Goal: Task Accomplishment & Management: Manage account settings

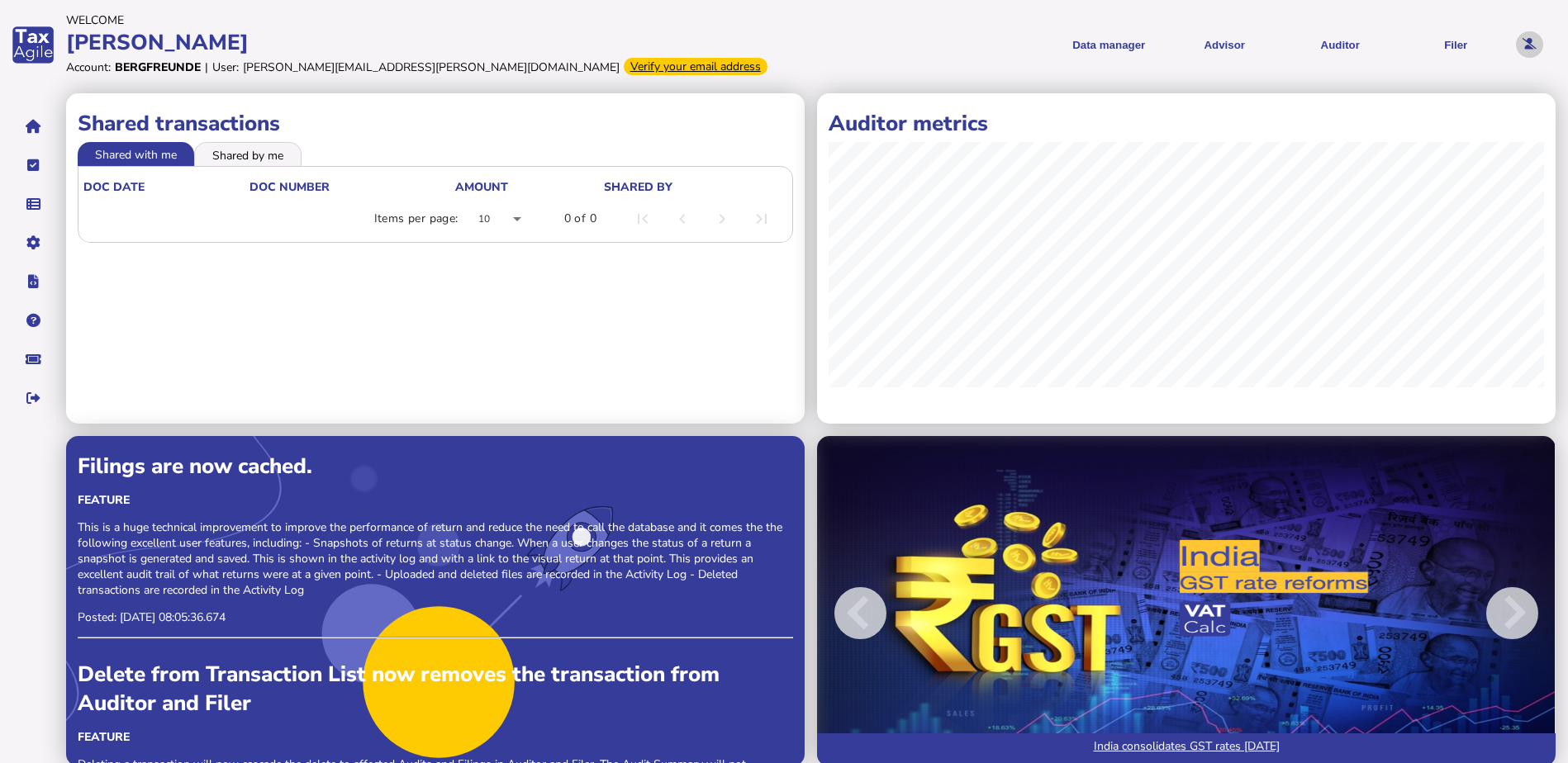
click at [1527, 45] on icon at bounding box center [1530, 45] width 14 height 11
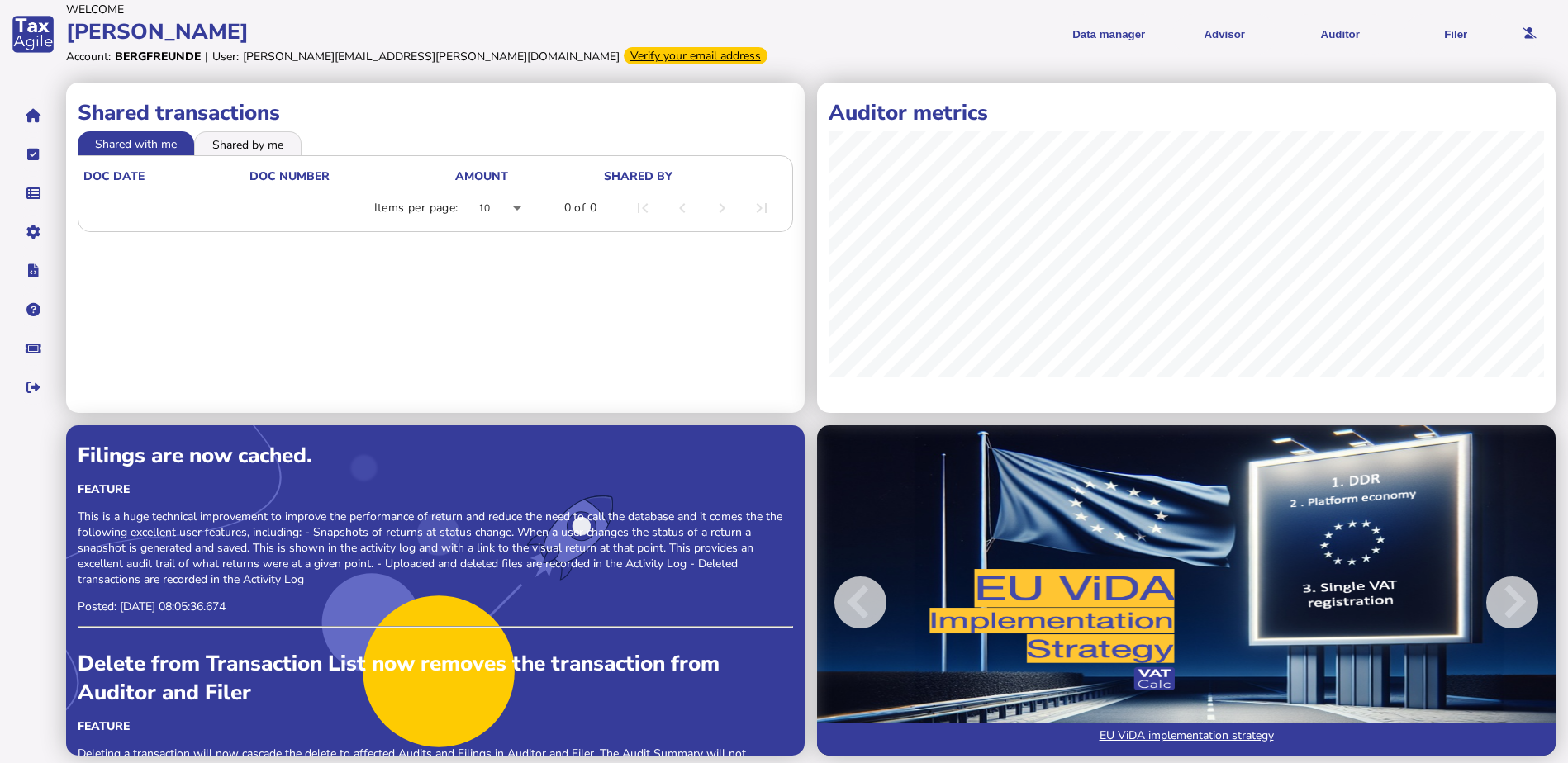
scroll to position [16, 0]
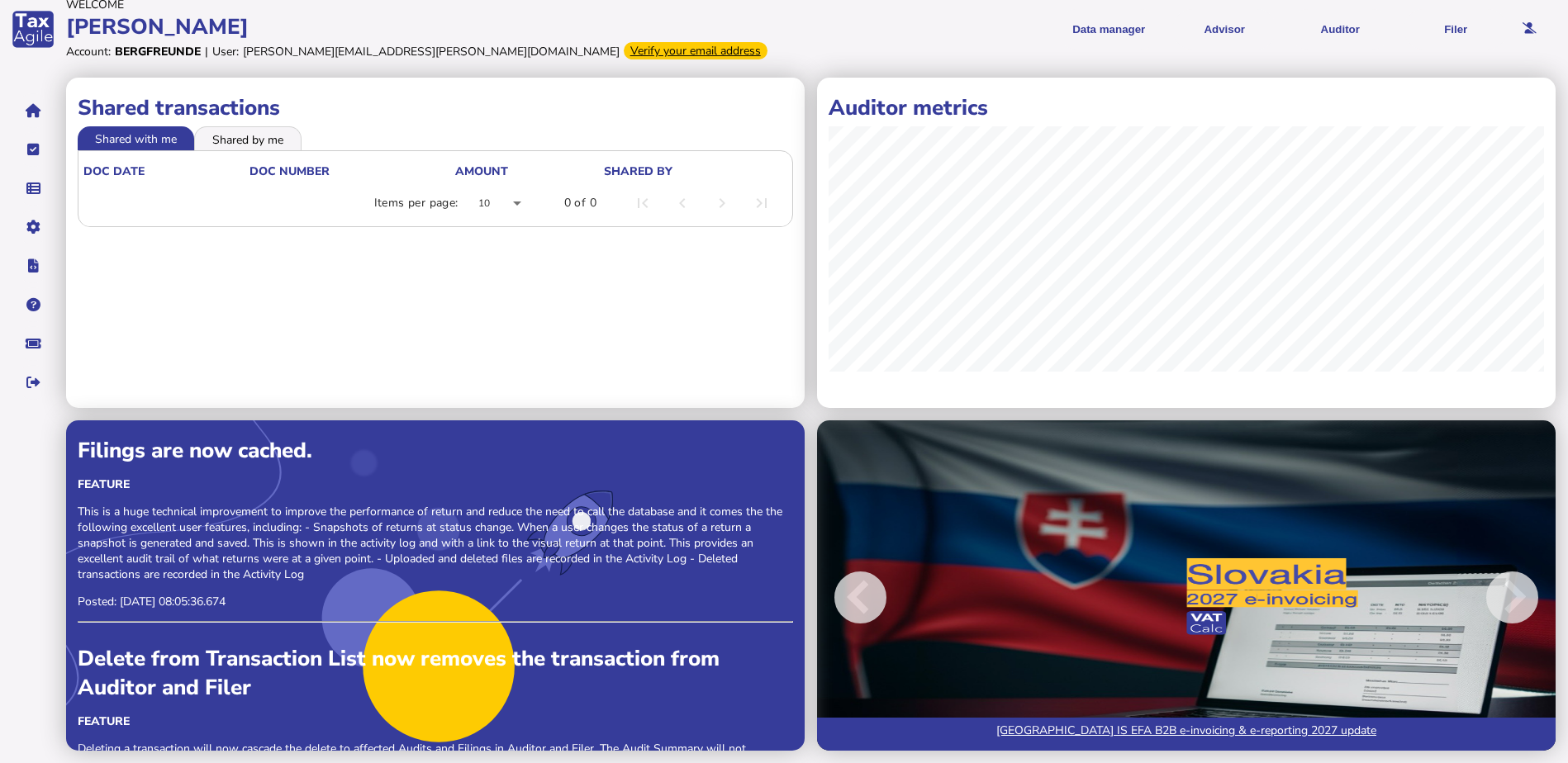
click at [623, 52] on div "Verify your email address" at bounding box center [695, 50] width 144 height 17
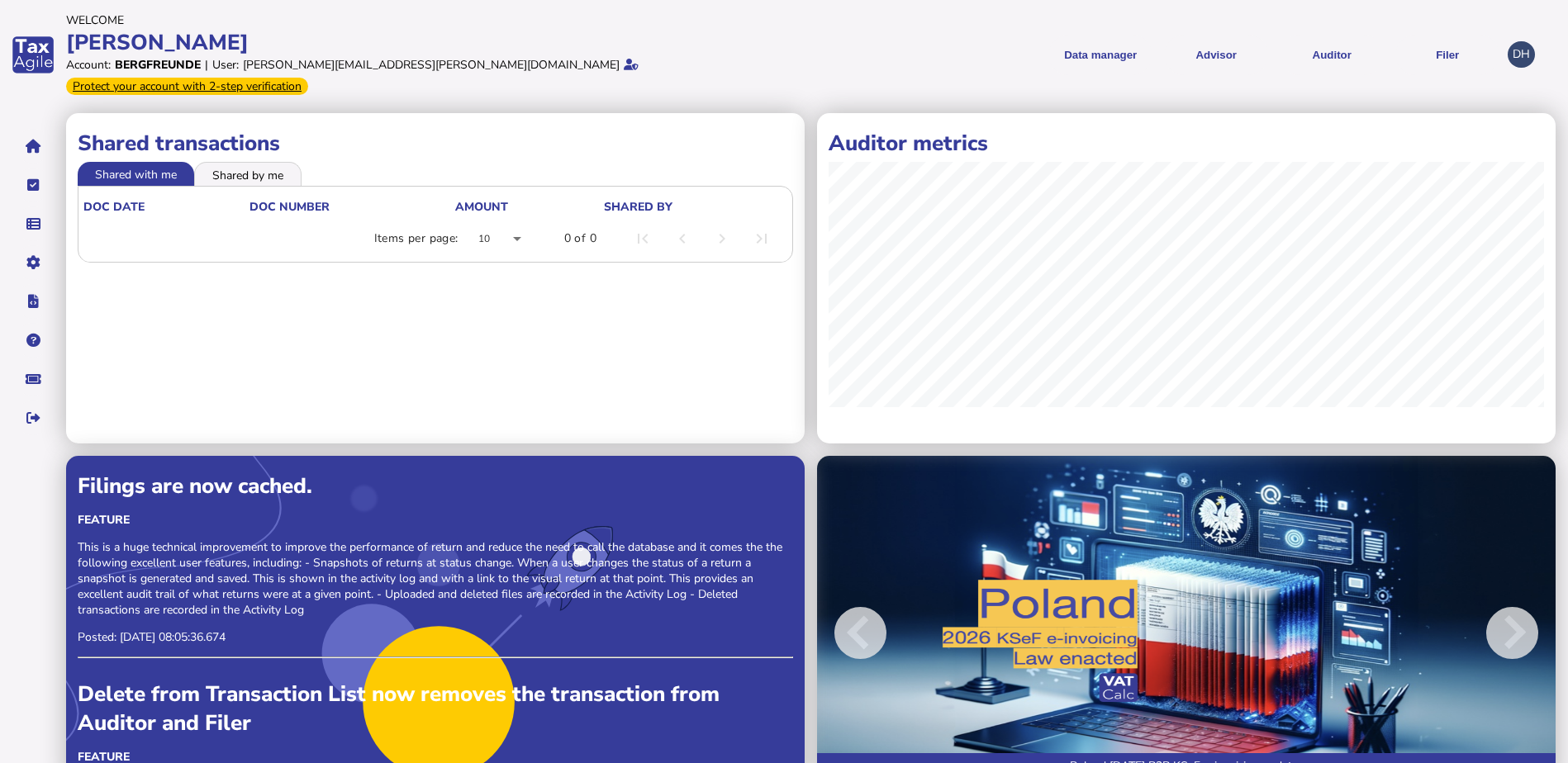
click at [309, 78] on div "Protect your account with 2-step verification" at bounding box center [186, 86] width 242 height 17
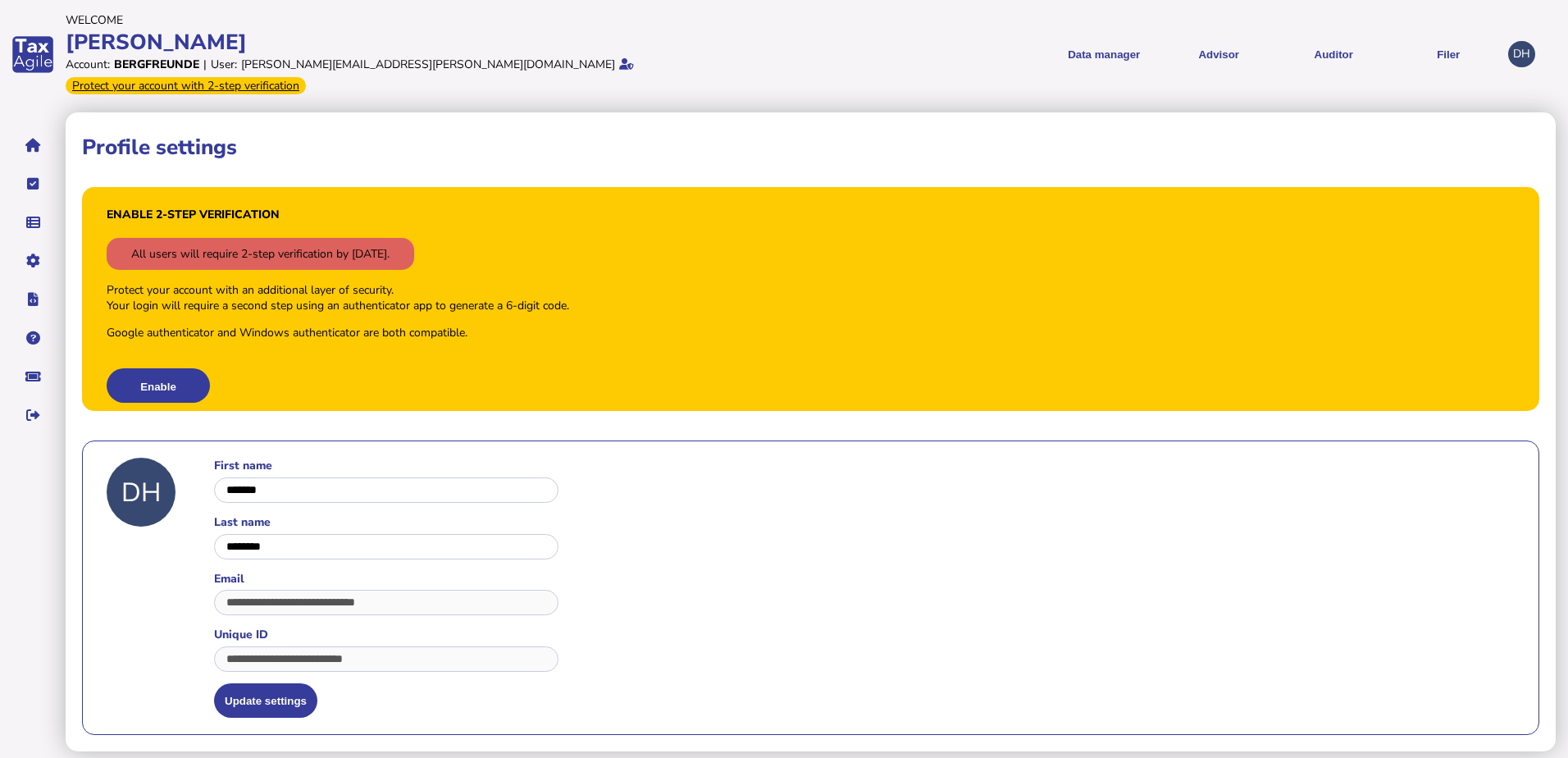
click at [452, 661] on form "First name Last name Email Unique ID Update settings" at bounding box center [386, 587] width 344 height 259
click at [253, 684] on button "Update settings" at bounding box center [266, 700] width 104 height 35
click at [158, 368] on button "Enable" at bounding box center [158, 385] width 104 height 35
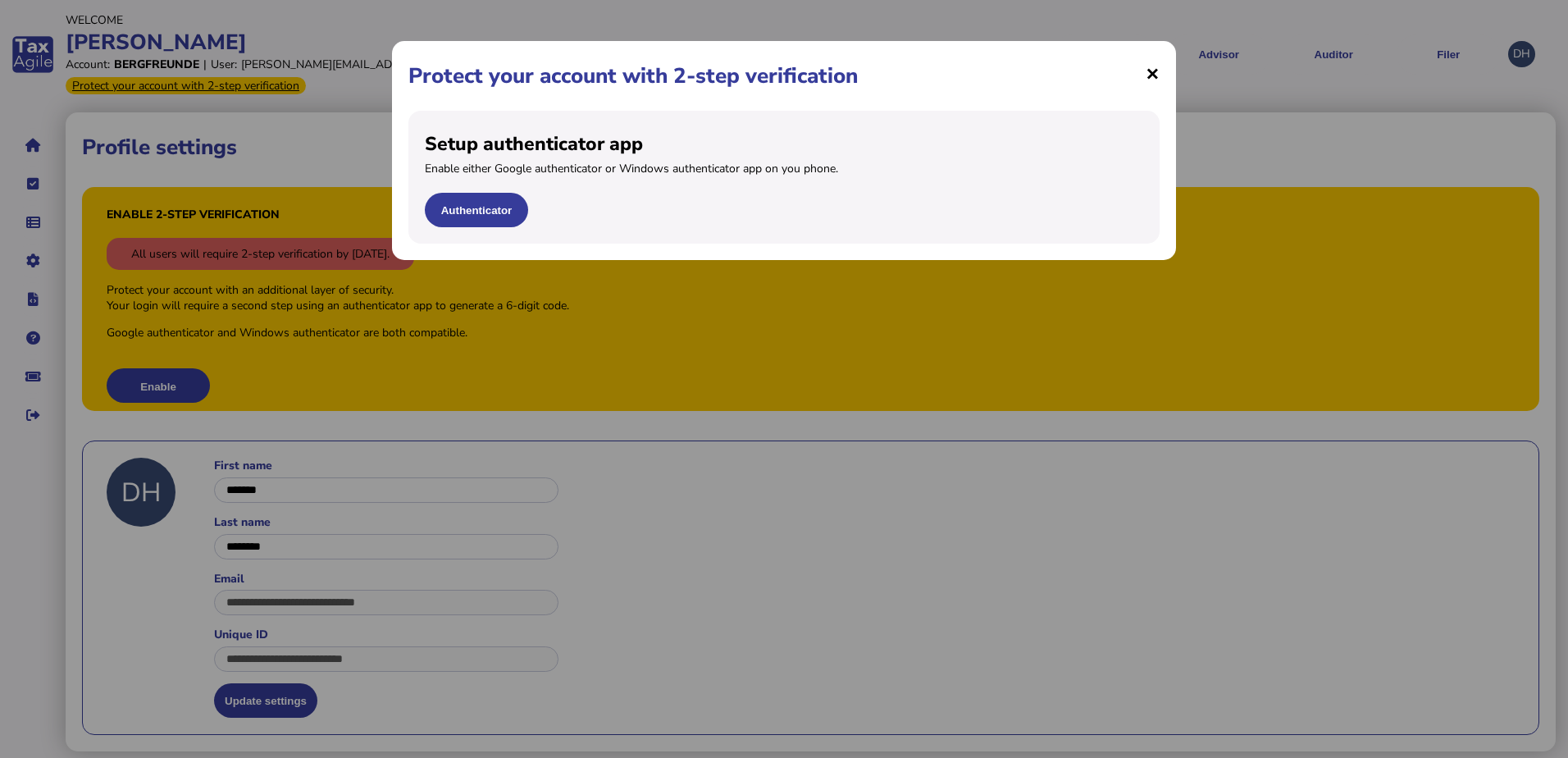
click at [1150, 76] on span "×" at bounding box center [1153, 73] width 14 height 31
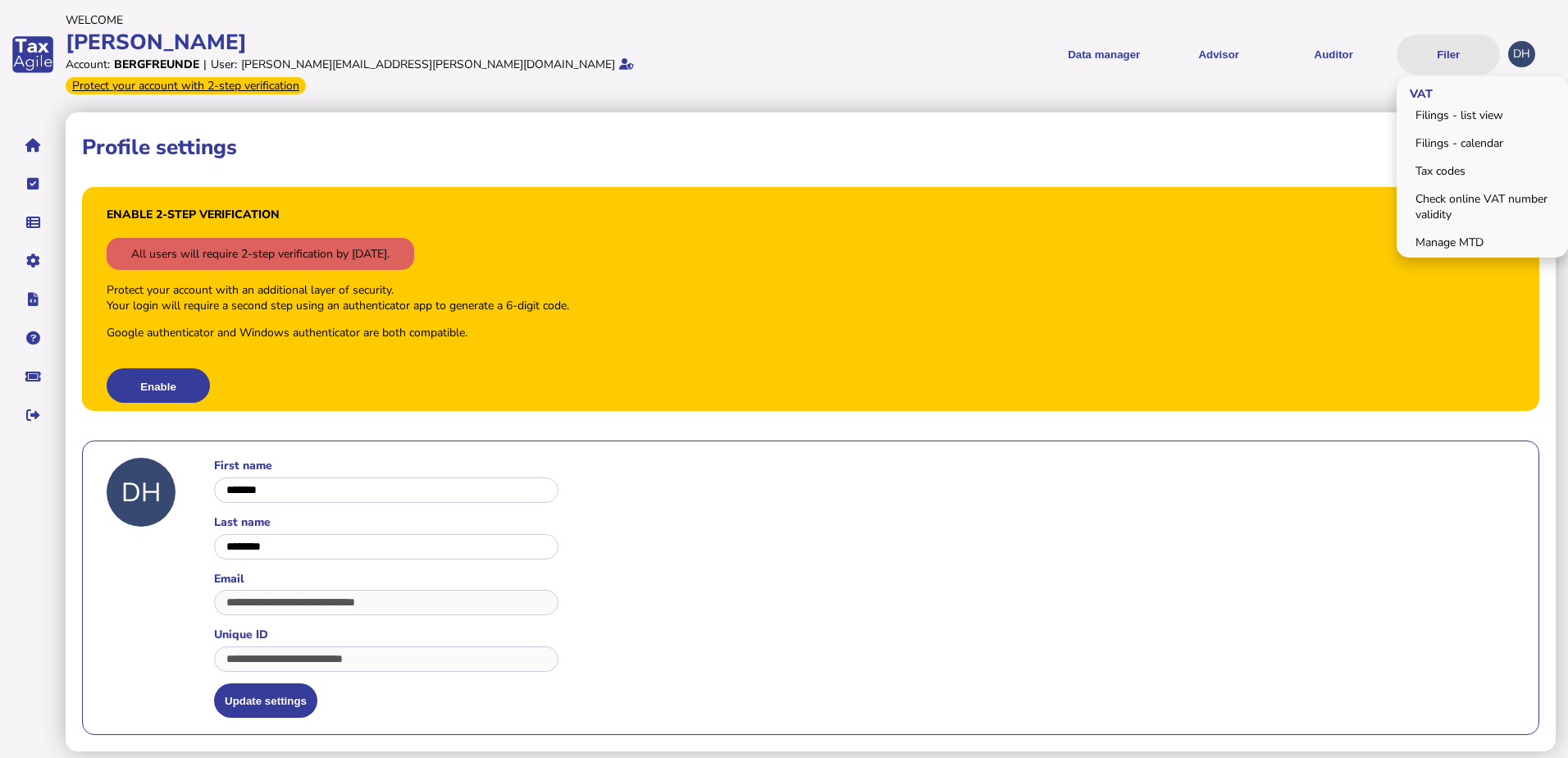
click at [1449, 43] on button "Filer" at bounding box center [1448, 54] width 104 height 40
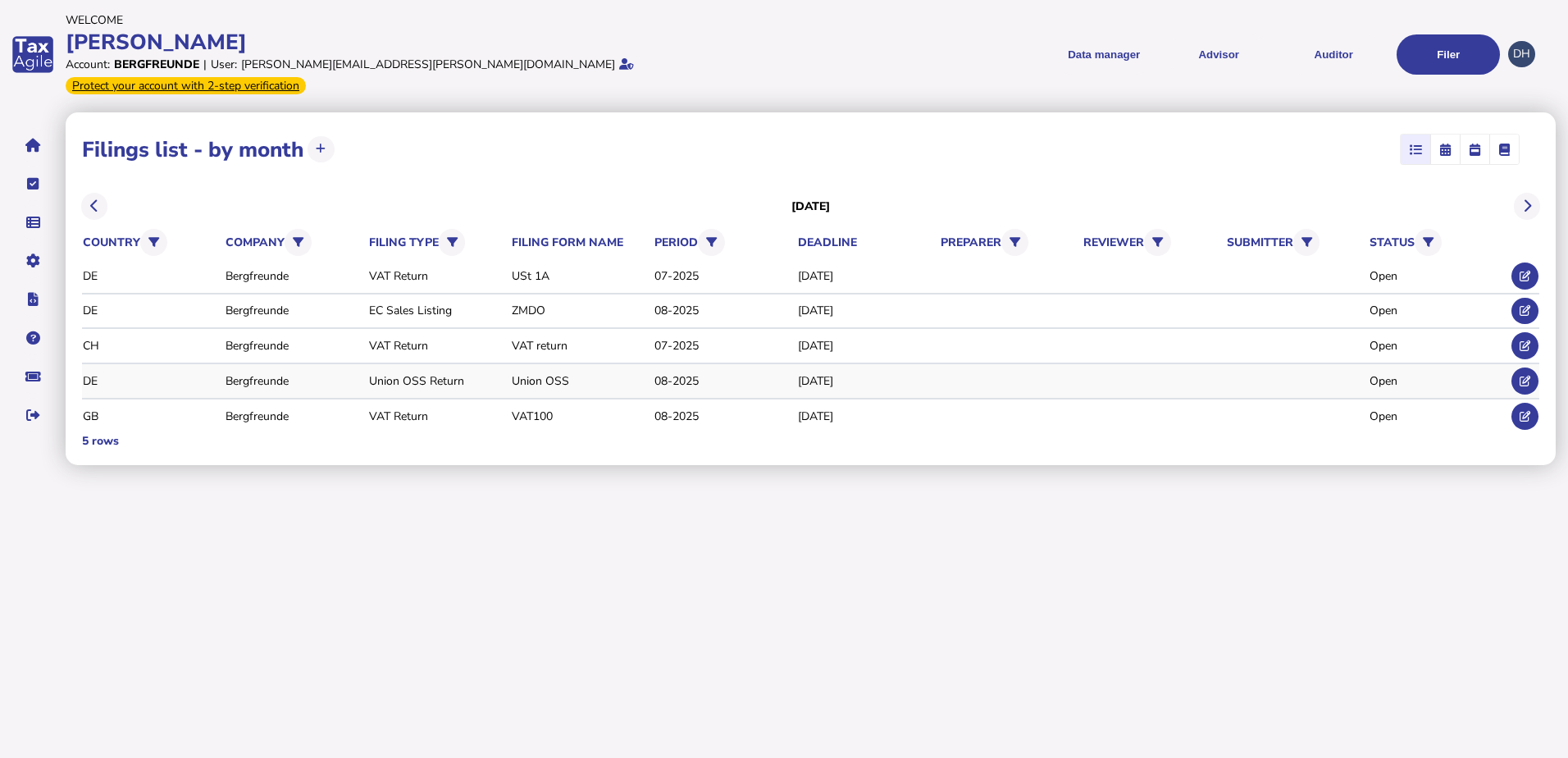
click at [830, 374] on div "[DATE]" at bounding box center [866, 382] width 137 height 16
click at [1387, 374] on div "Open" at bounding box center [1438, 382] width 137 height 16
click at [1522, 375] on icon at bounding box center [1526, 381] width 11 height 11
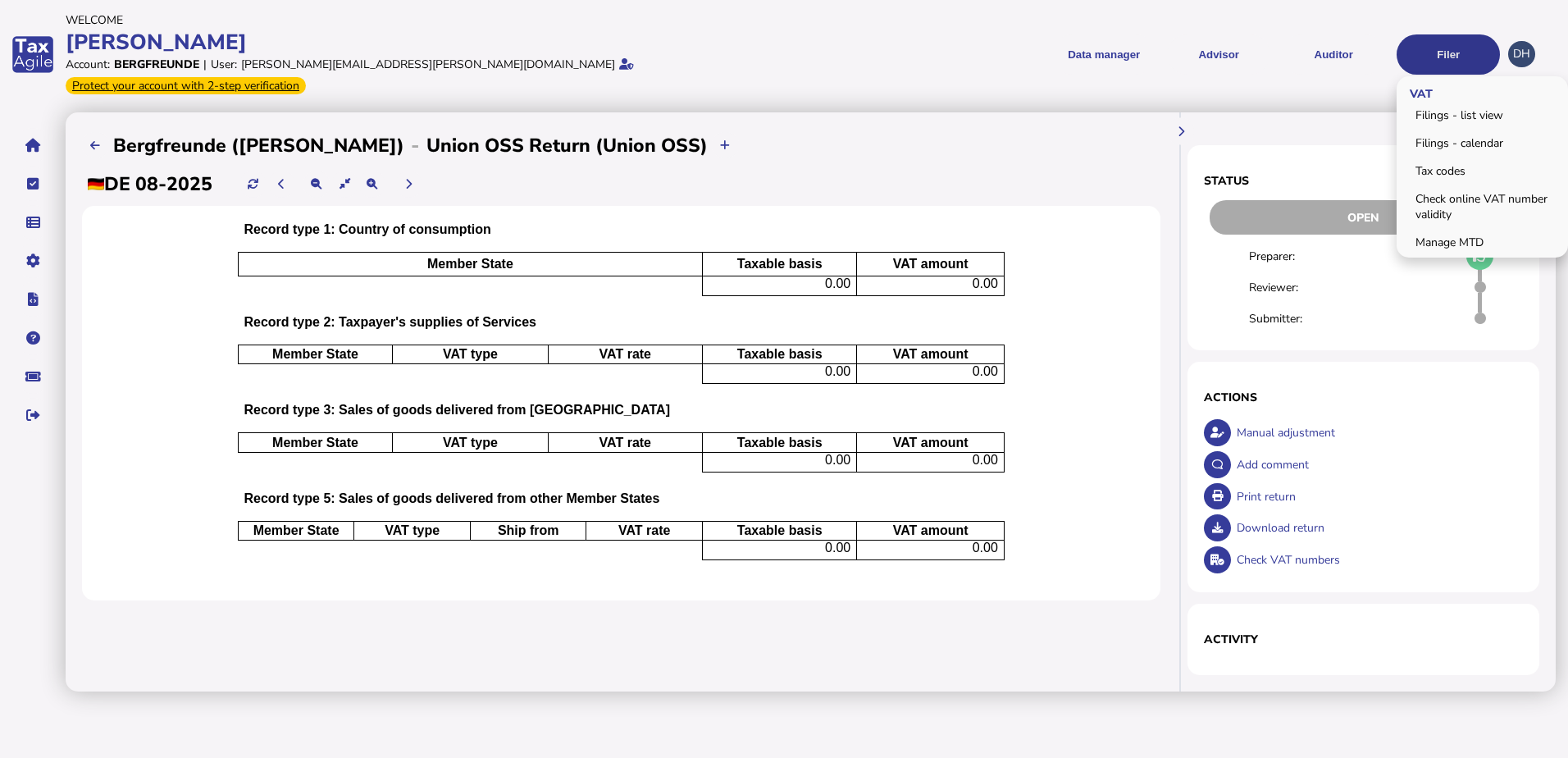
click at [1456, 42] on button "Filer" at bounding box center [1448, 54] width 104 height 40
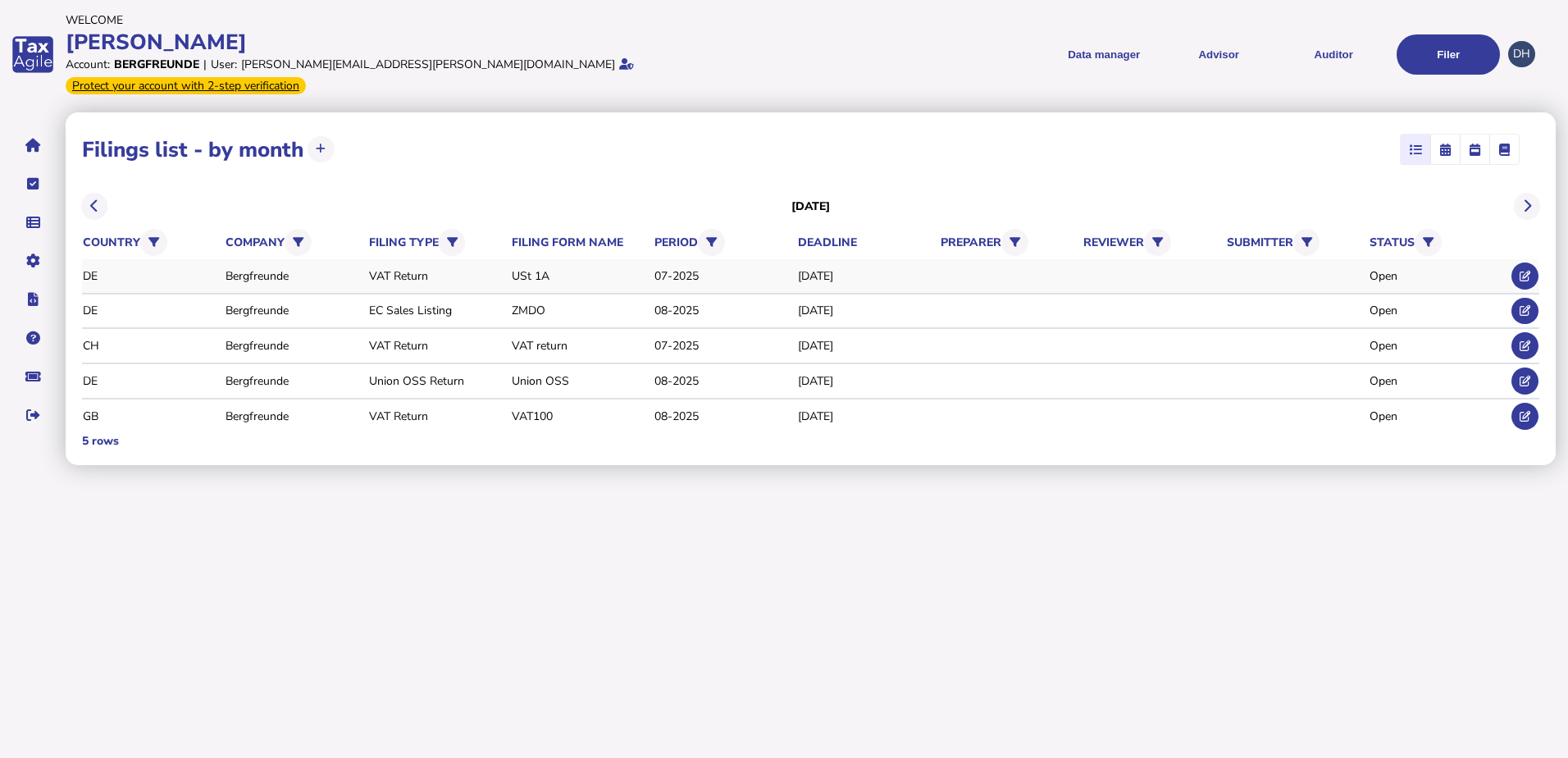
click at [691, 259] on tr "DE Bergfreunde VAT Return USt 1A 07-[DATE], 2025 Open" at bounding box center [811, 277] width 1457 height 35
drag, startPoint x: 682, startPoint y: 251, endPoint x: 667, endPoint y: 259, distance: 17.0
click at [682, 268] on div "07-2025" at bounding box center [722, 276] width 137 height 16
click at [563, 268] on div "USt 1A" at bounding box center [580, 276] width 137 height 16
click at [429, 268] on div "VAT Return" at bounding box center [437, 276] width 137 height 16
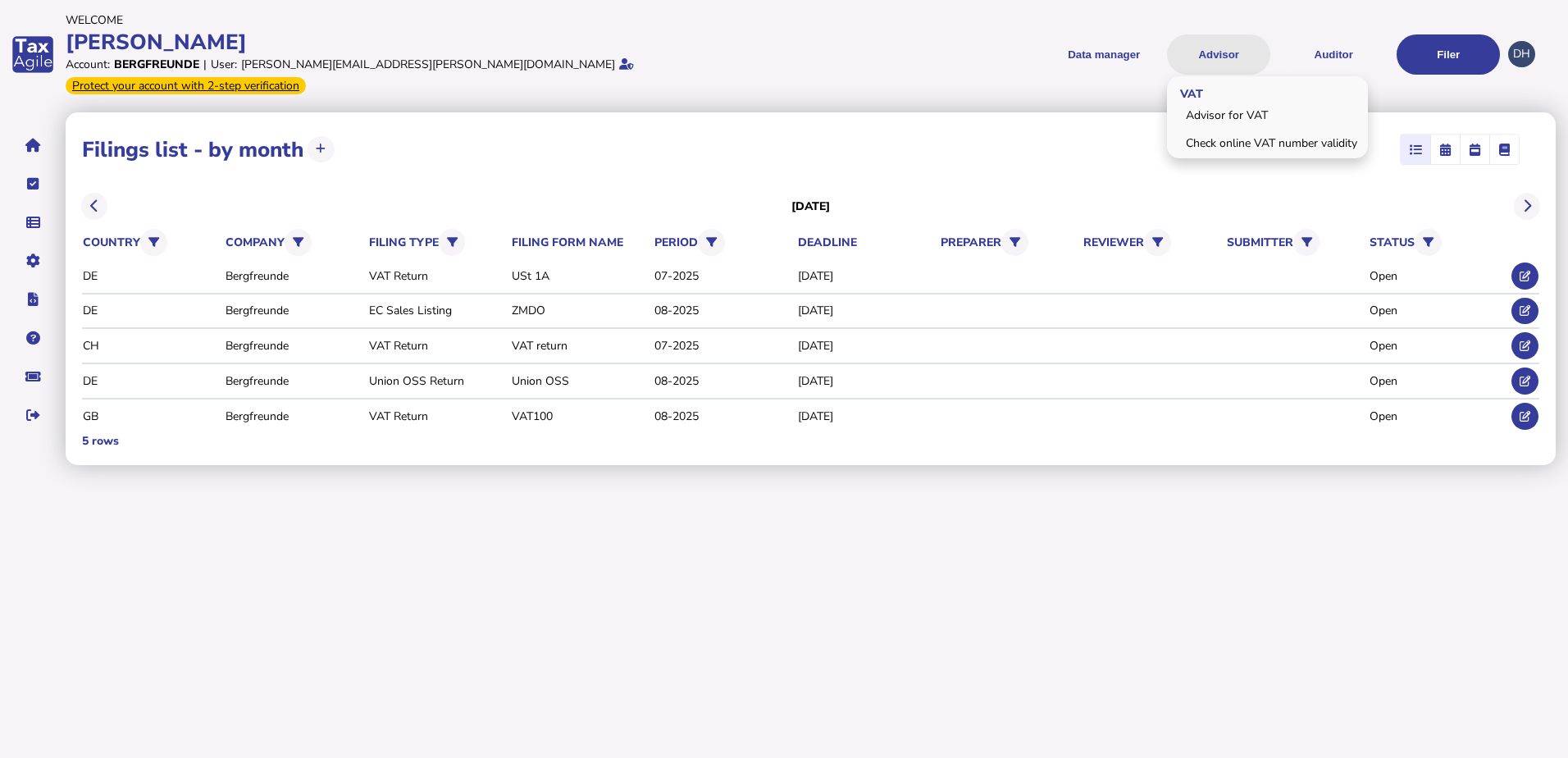
click at [1221, 50] on button "Advisor" at bounding box center [1218, 54] width 104 height 40
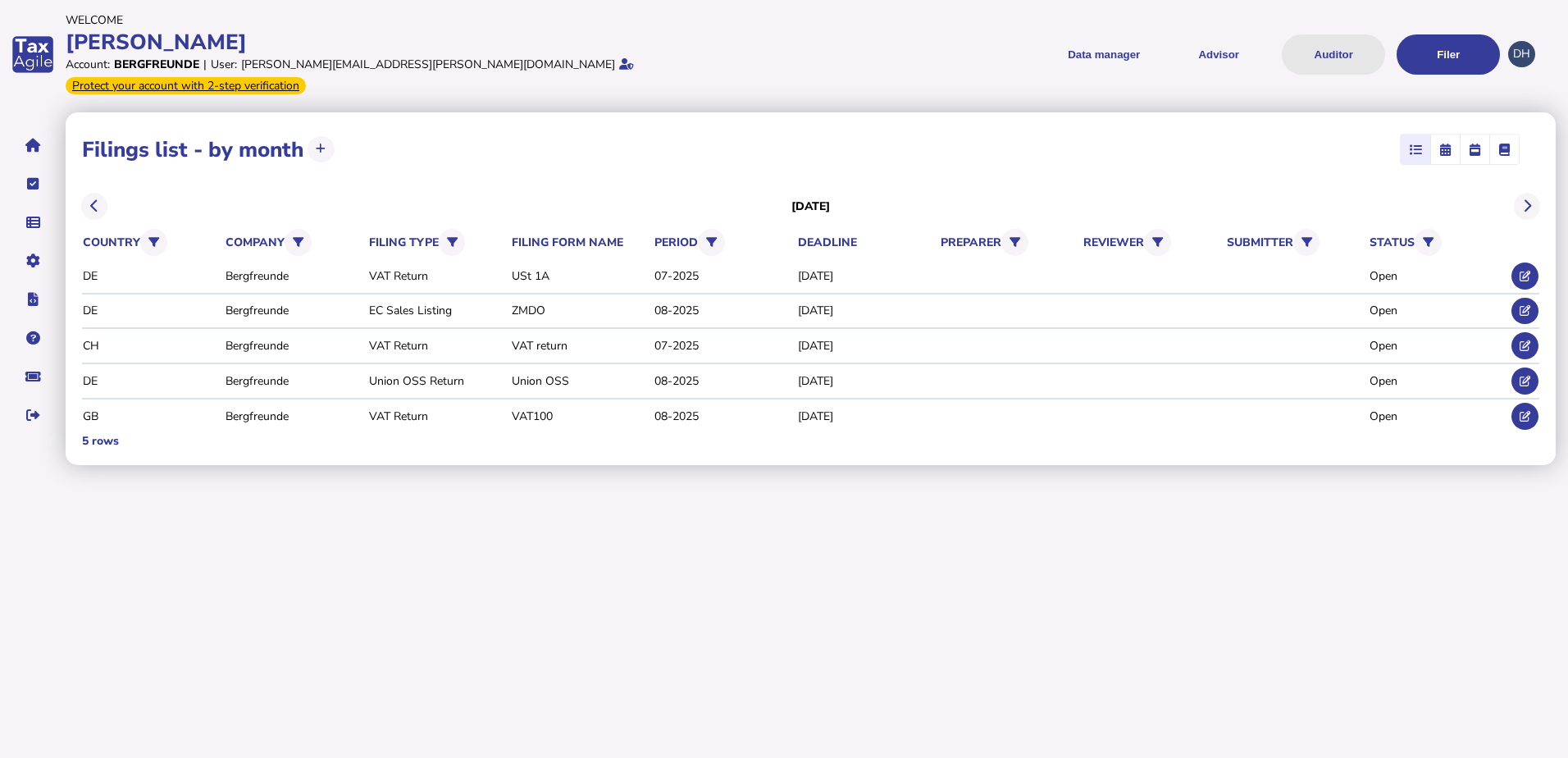
click at [1341, 50] on button "Auditor" at bounding box center [1333, 54] width 104 height 40
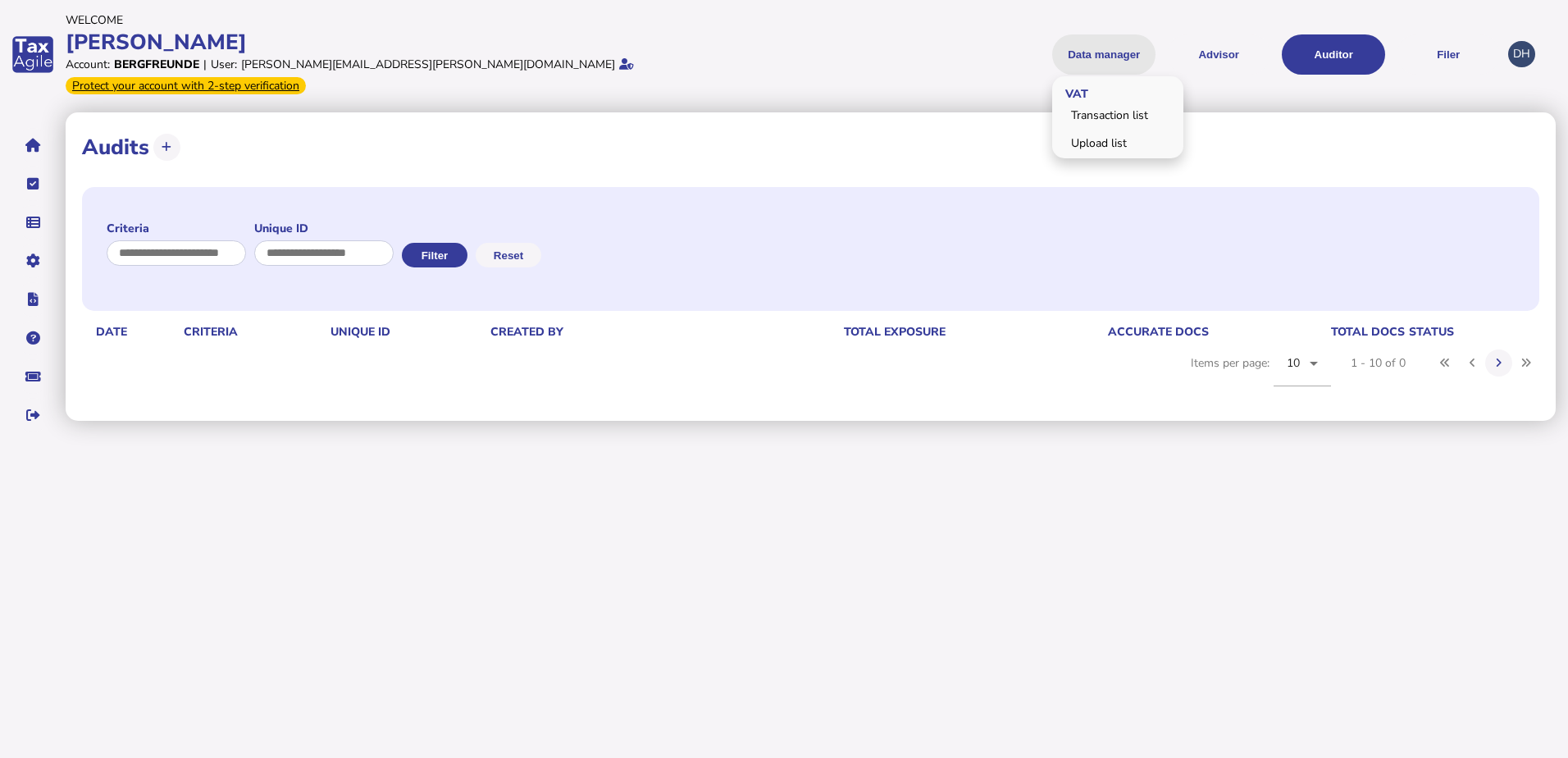
click at [1116, 47] on button "Data manager" at bounding box center [1104, 54] width 104 height 40
click at [1099, 43] on button "Data manager" at bounding box center [1104, 54] width 104 height 40
click at [1088, 134] on link "Upload list" at bounding box center [1117, 143] width 127 height 26
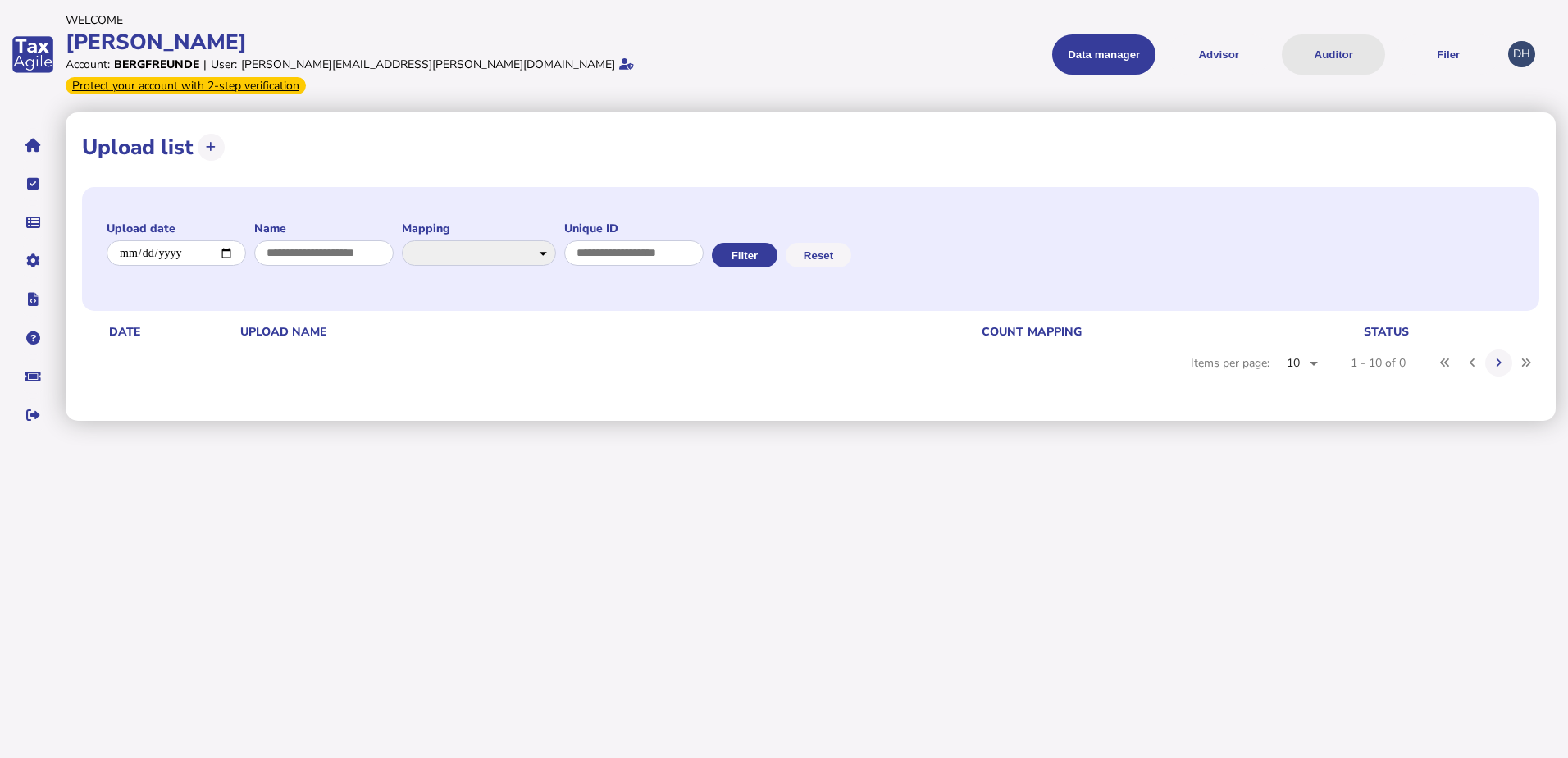
click at [1348, 43] on button "Auditor" at bounding box center [1333, 54] width 104 height 40
